Goal: Obtain resource: Download file/media

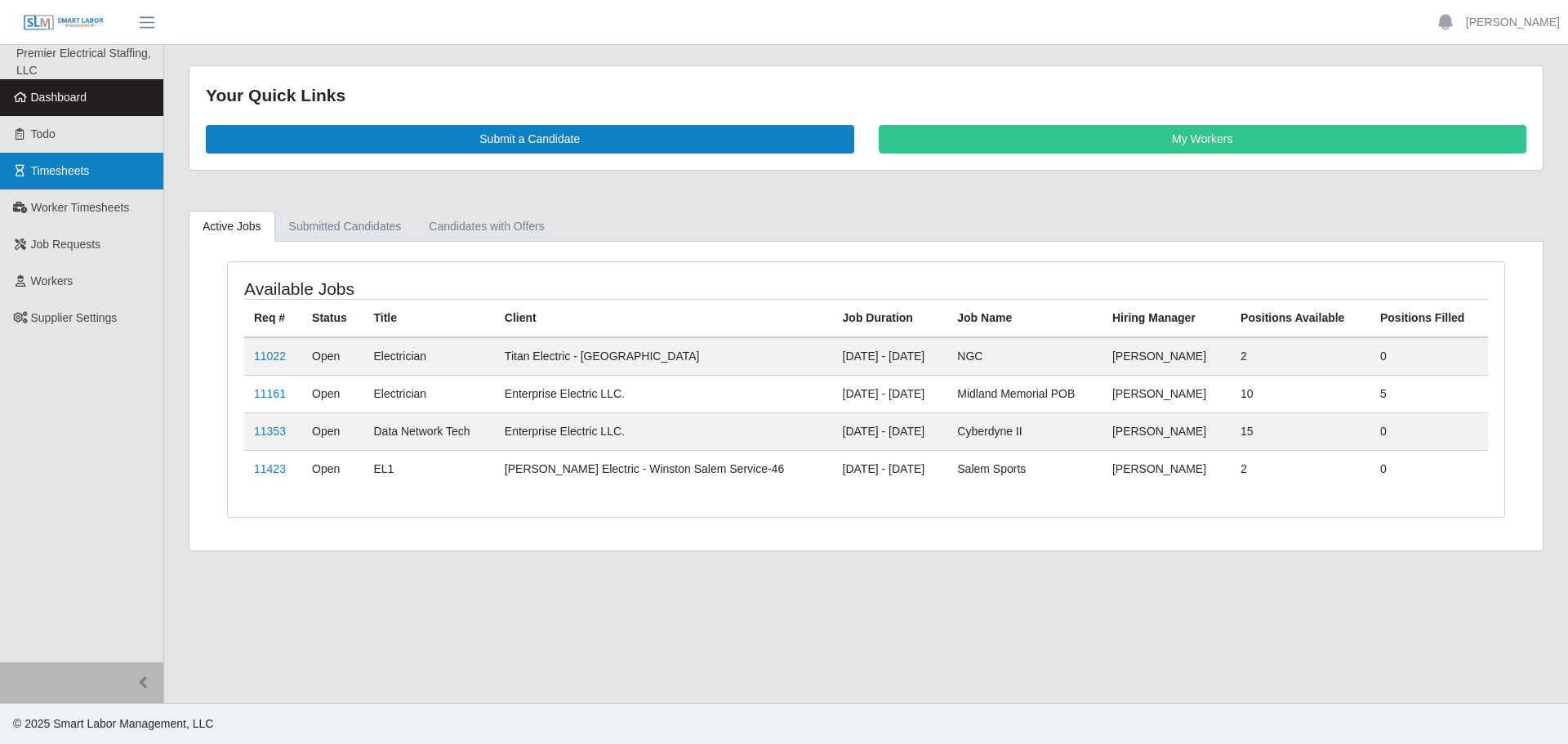
click at [63, 165] on span "Timesheets" at bounding box center [60, 171] width 59 height 13
click at [63, 163] on link "Timesheets" at bounding box center [81, 171] width 164 height 37
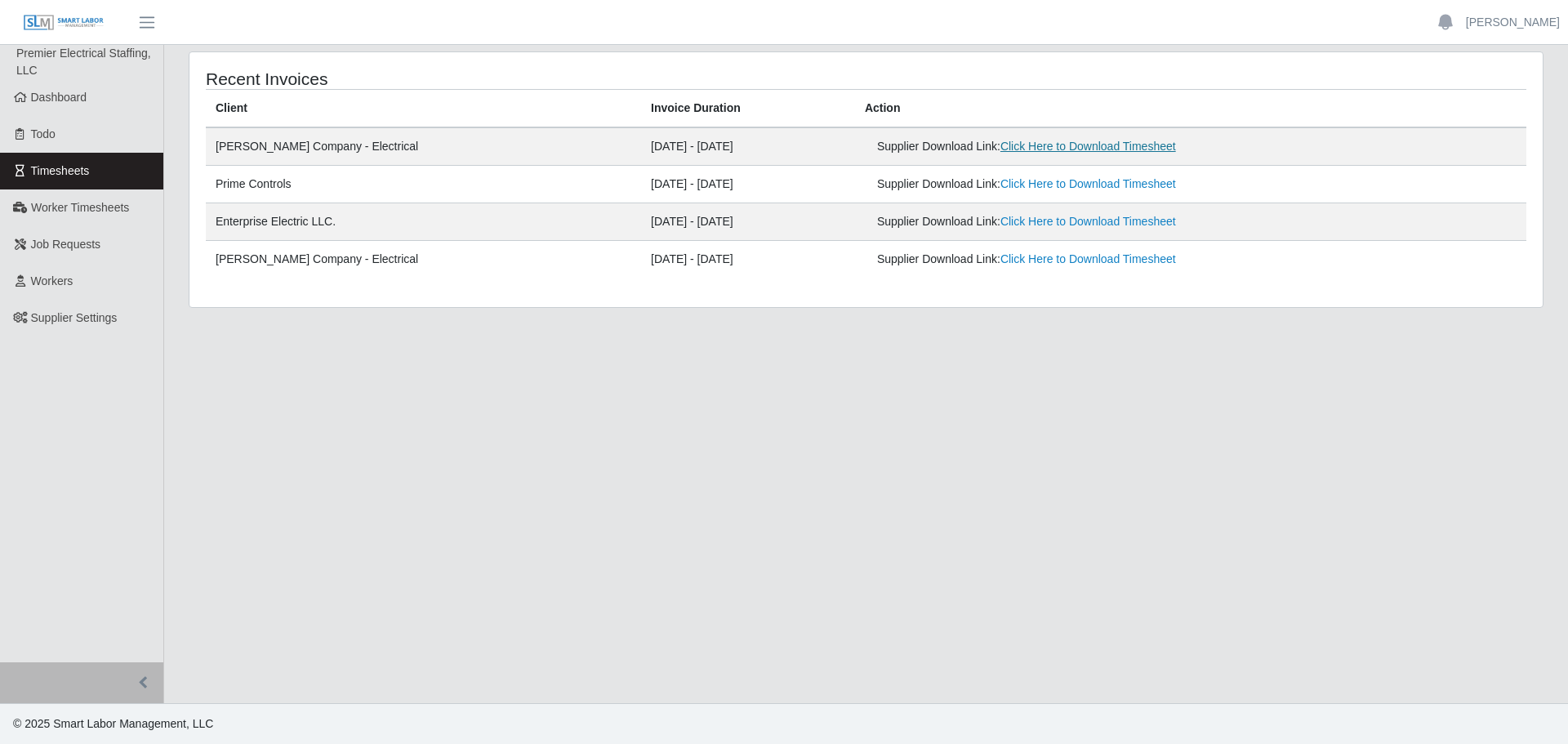
click at [1056, 147] on link "Click Here to Download Timesheet" at bounding box center [1088, 146] width 176 height 13
click at [100, 103] on link "Dashboard" at bounding box center [81, 98] width 164 height 37
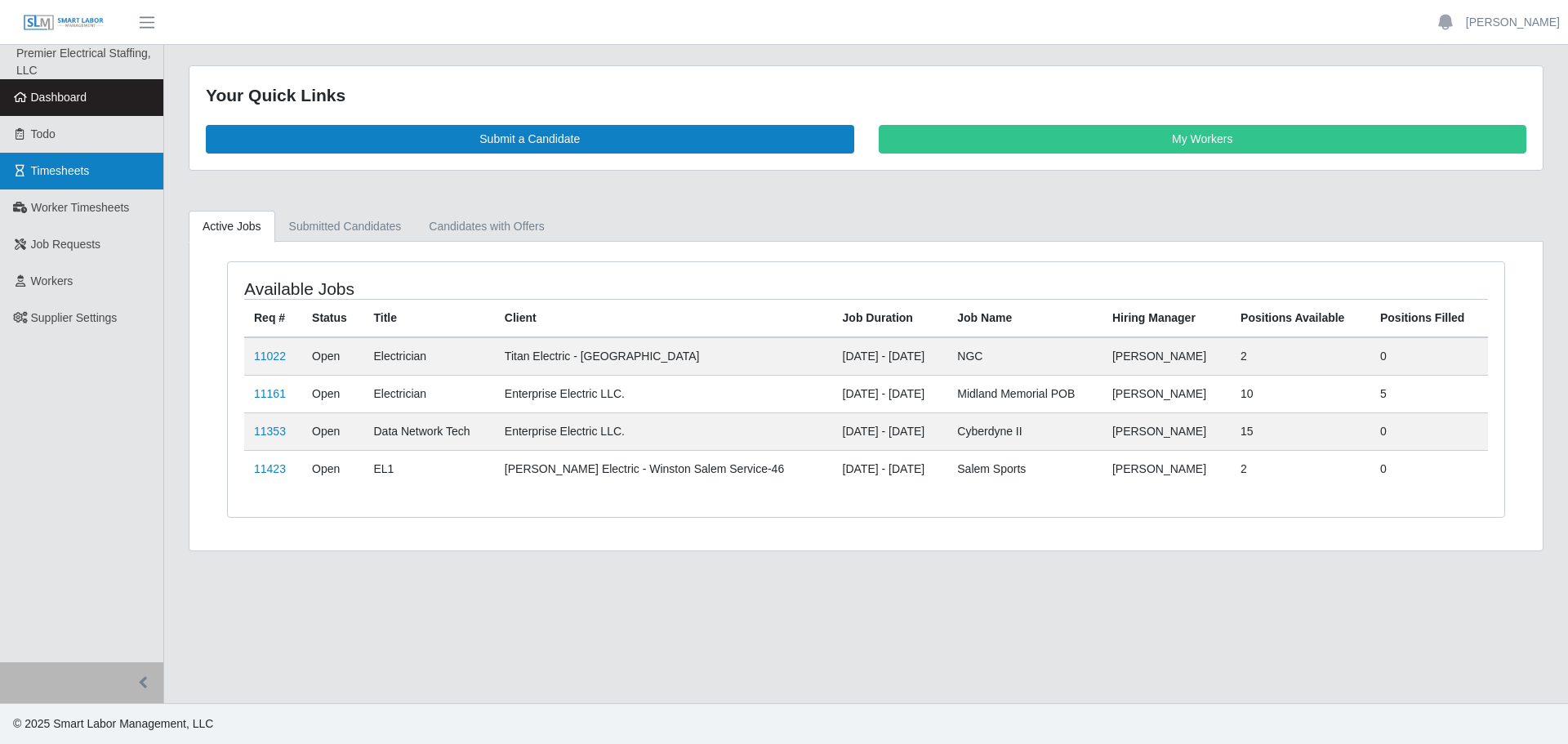
click at [88, 158] on link "Timesheets" at bounding box center [81, 171] width 164 height 37
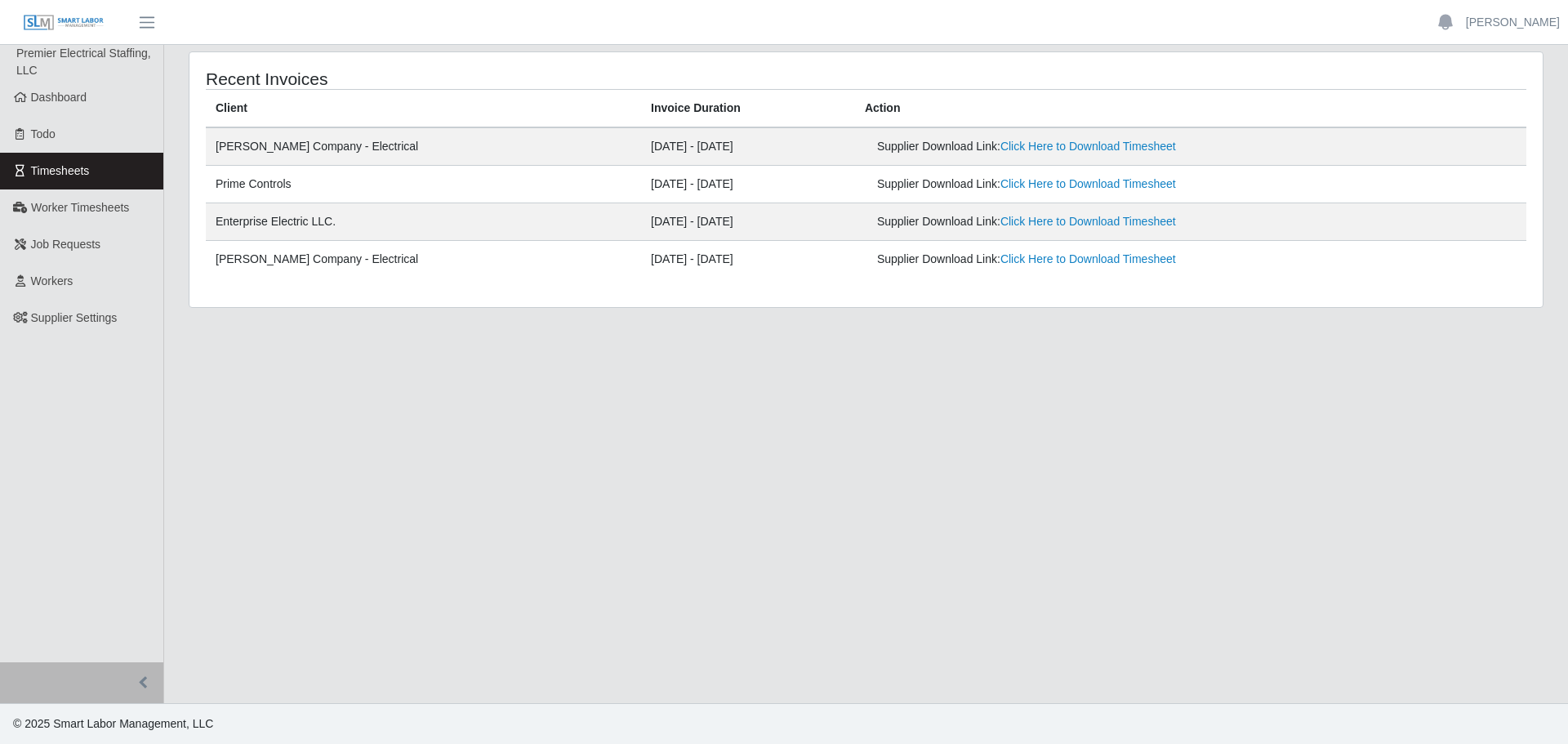
click at [437, 427] on main "Recent Invoices Client Invoice Duration Action [PERSON_NAME] Company - Electric…" at bounding box center [866, 374] width 1403 height 658
